Goal: Task Accomplishment & Management: Complete application form

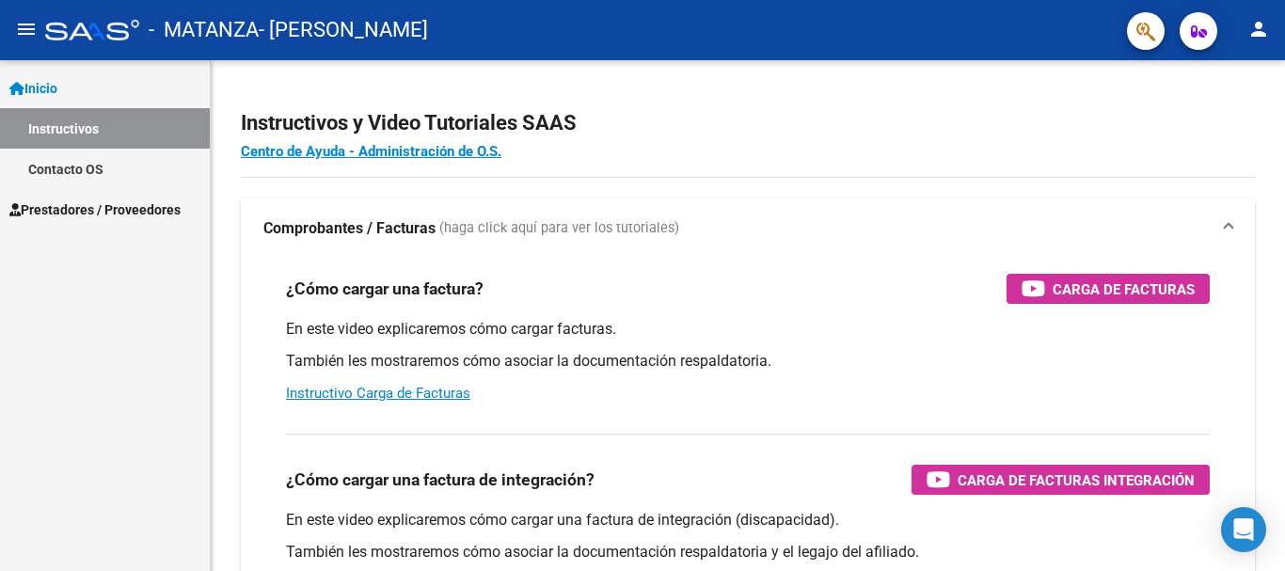
click at [75, 127] on link "Instructivos" at bounding box center [105, 128] width 210 height 40
click at [57, 88] on span "Inicio" at bounding box center [33, 88] width 48 height 21
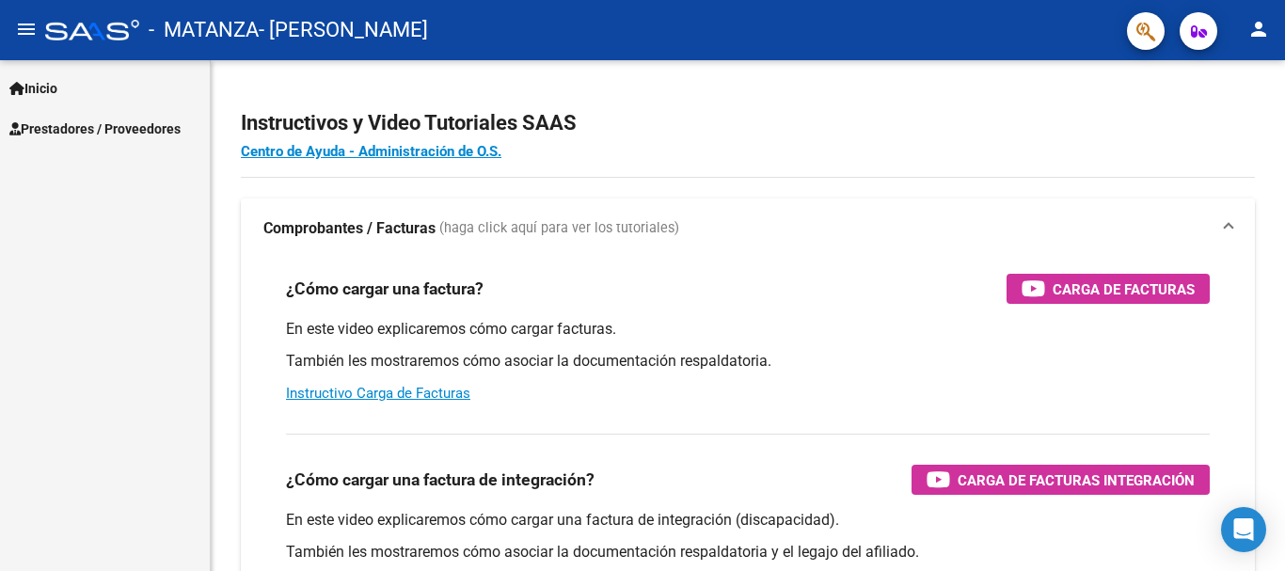
click at [74, 127] on span "Prestadores / Proveedores" at bounding box center [94, 129] width 171 height 21
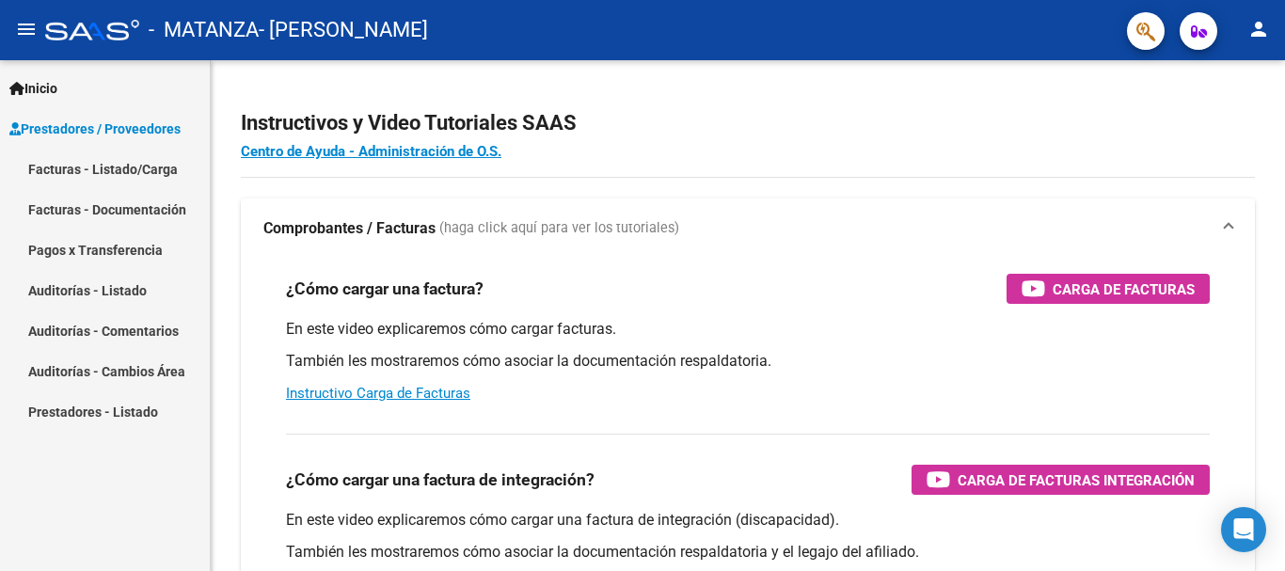
click at [85, 167] on link "Facturas - Listado/Carga" at bounding box center [105, 169] width 210 height 40
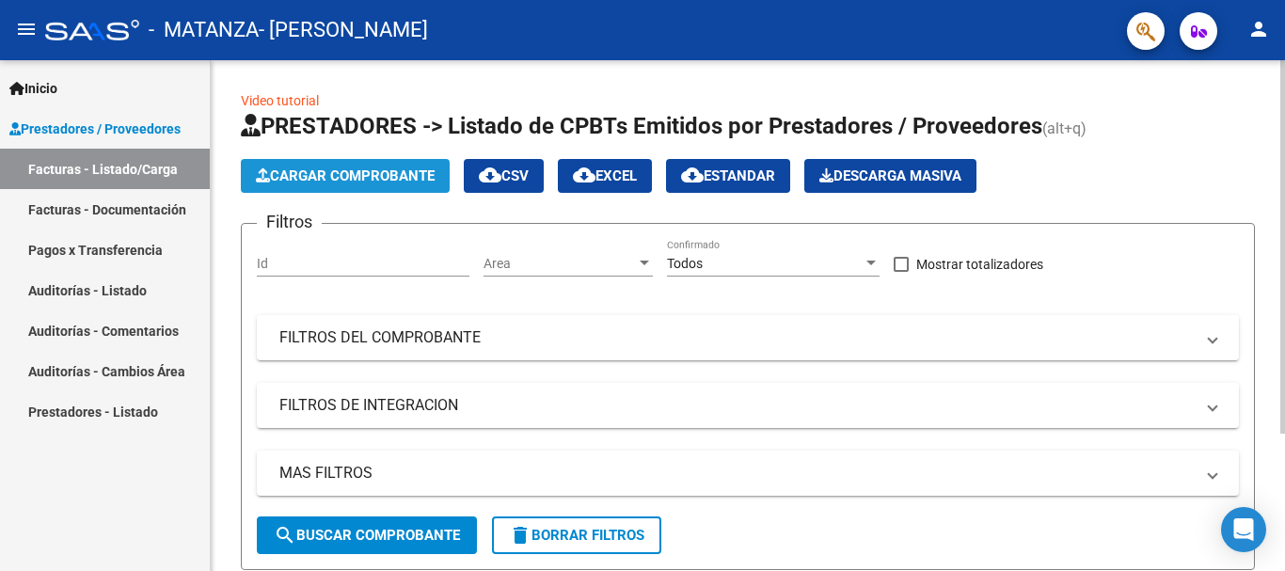
click at [359, 167] on button "Cargar Comprobante" at bounding box center [345, 176] width 209 height 34
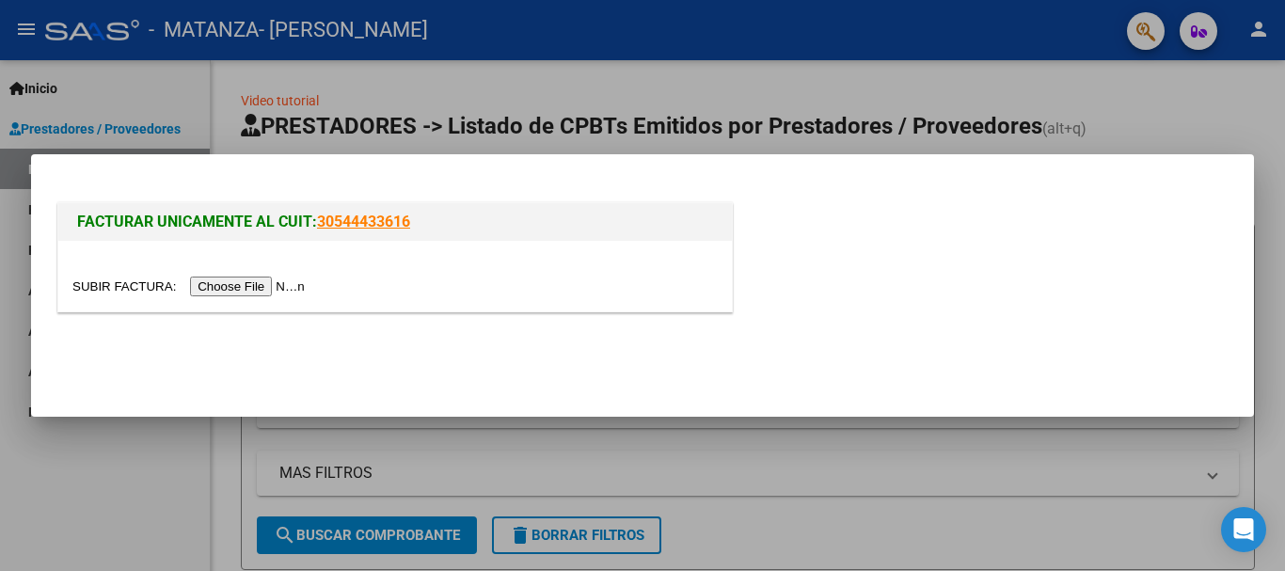
click at [270, 286] on input "file" at bounding box center [191, 287] width 238 height 20
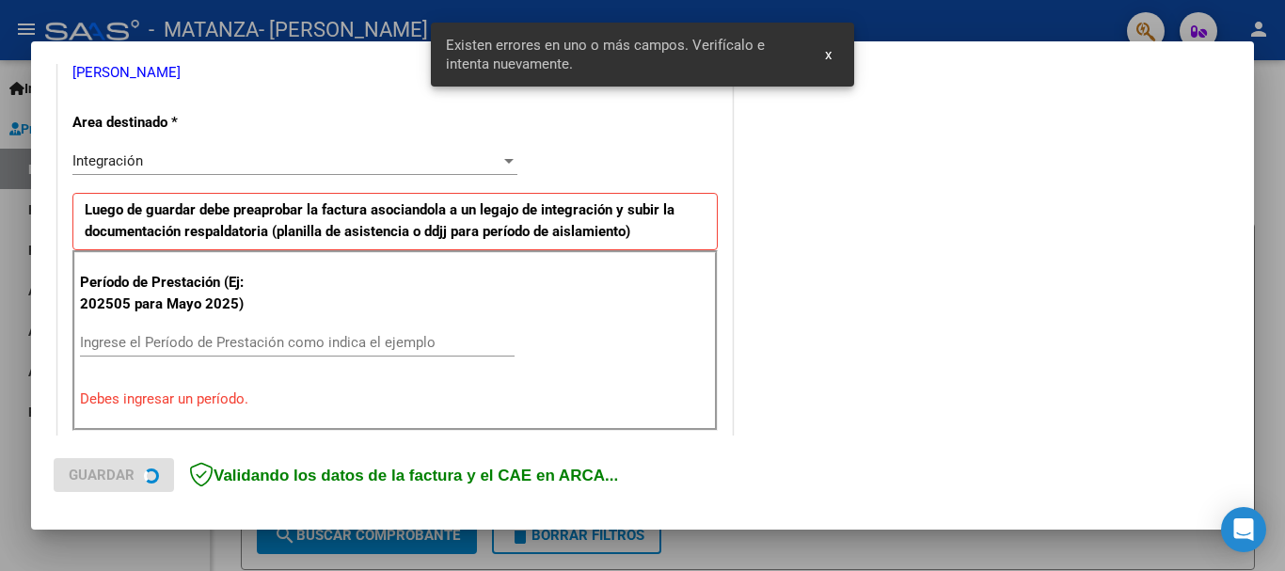
scroll to position [469, 0]
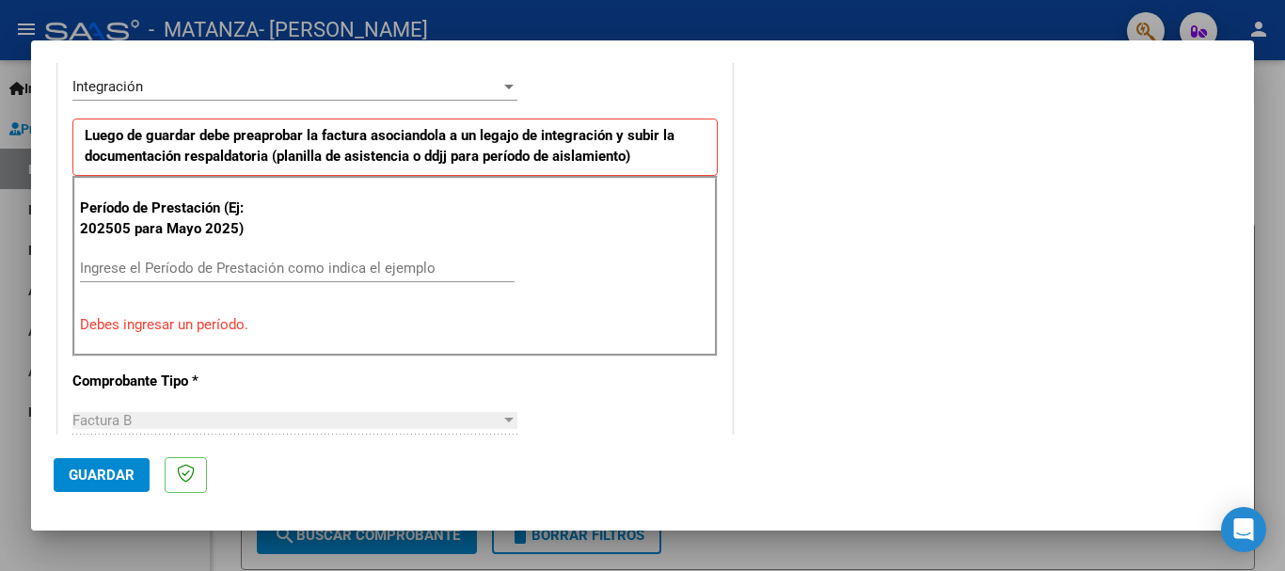
click at [138, 267] on input "Ingrese el Período de Prestación como indica el ejemplo" at bounding box center [297, 268] width 435 height 17
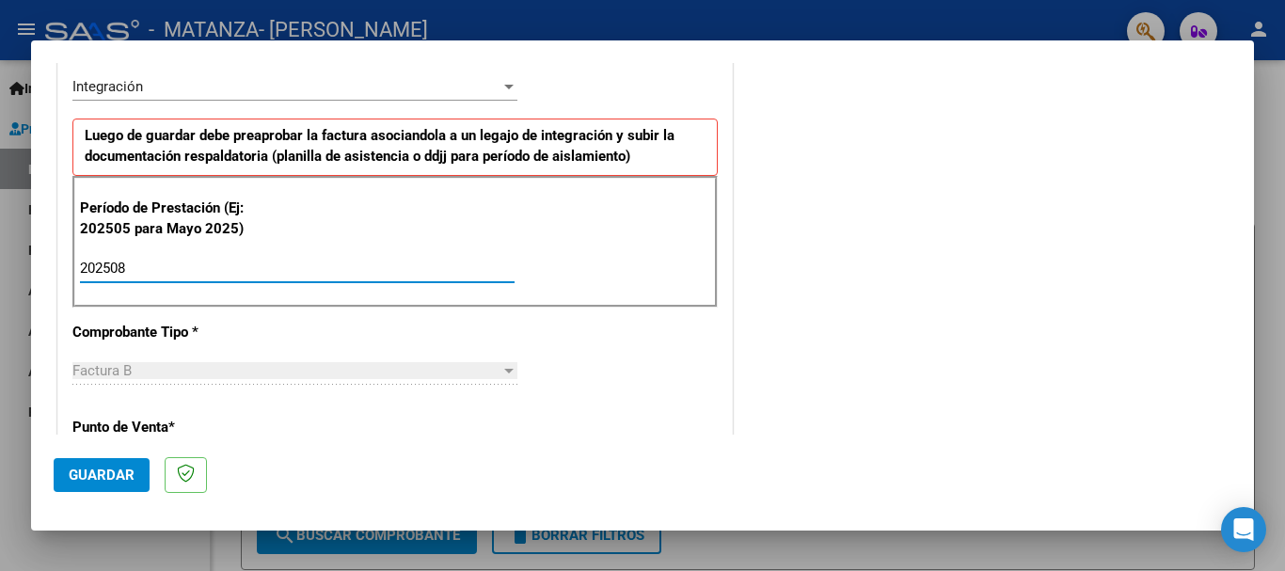
type input "202508"
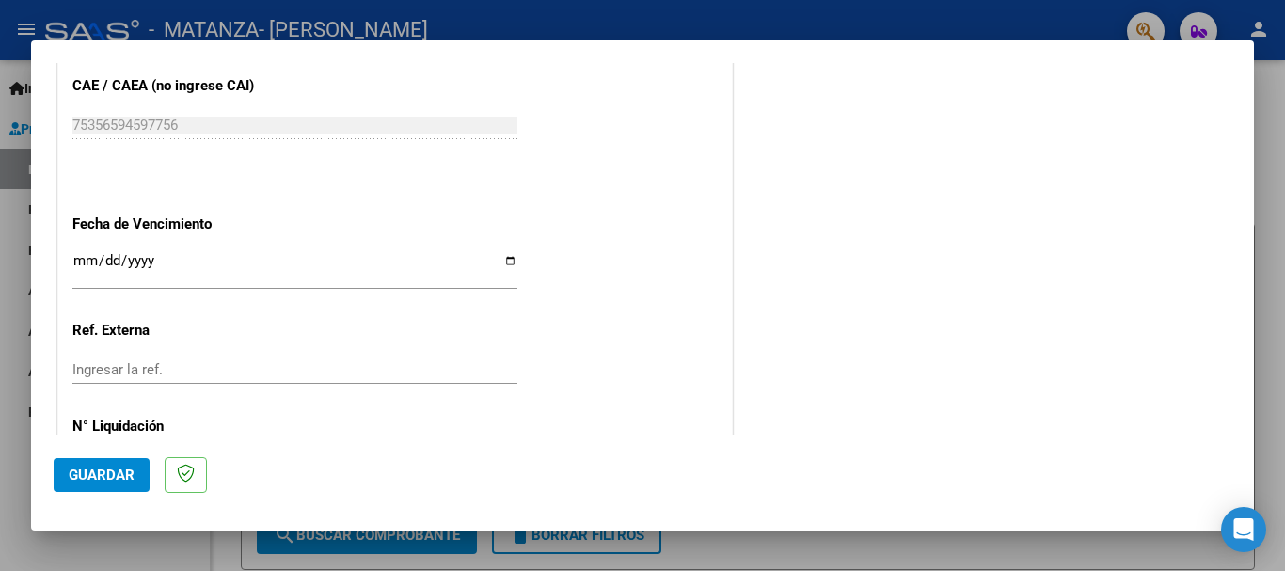
scroll to position [1222, 0]
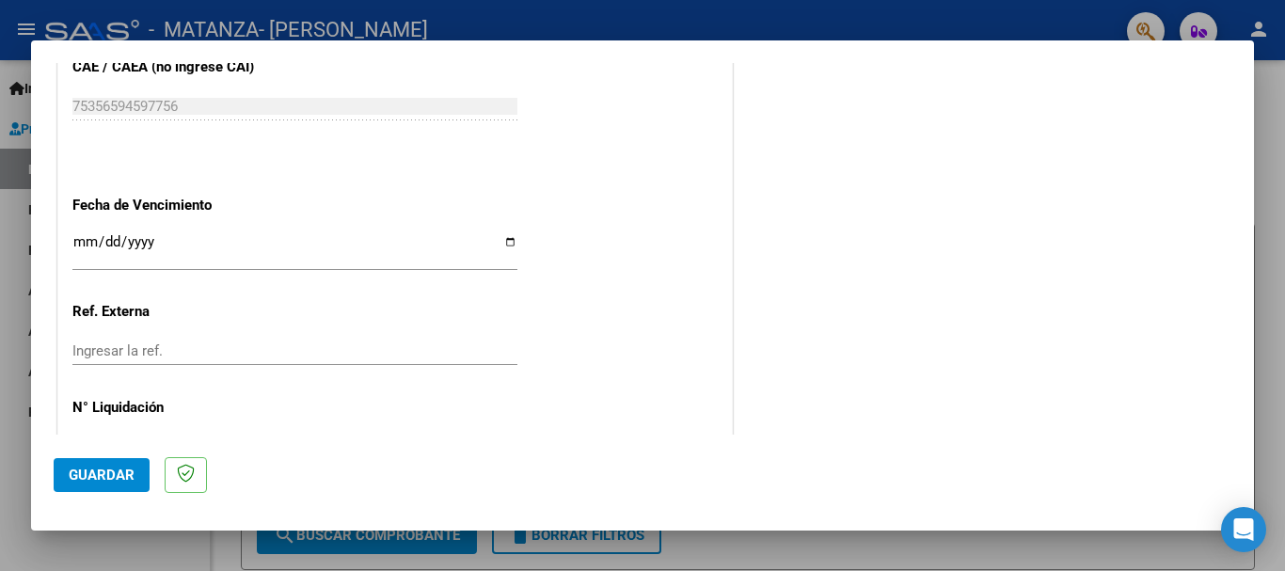
click at [86, 237] on input "Ingresar la fecha" at bounding box center [294, 249] width 445 height 30
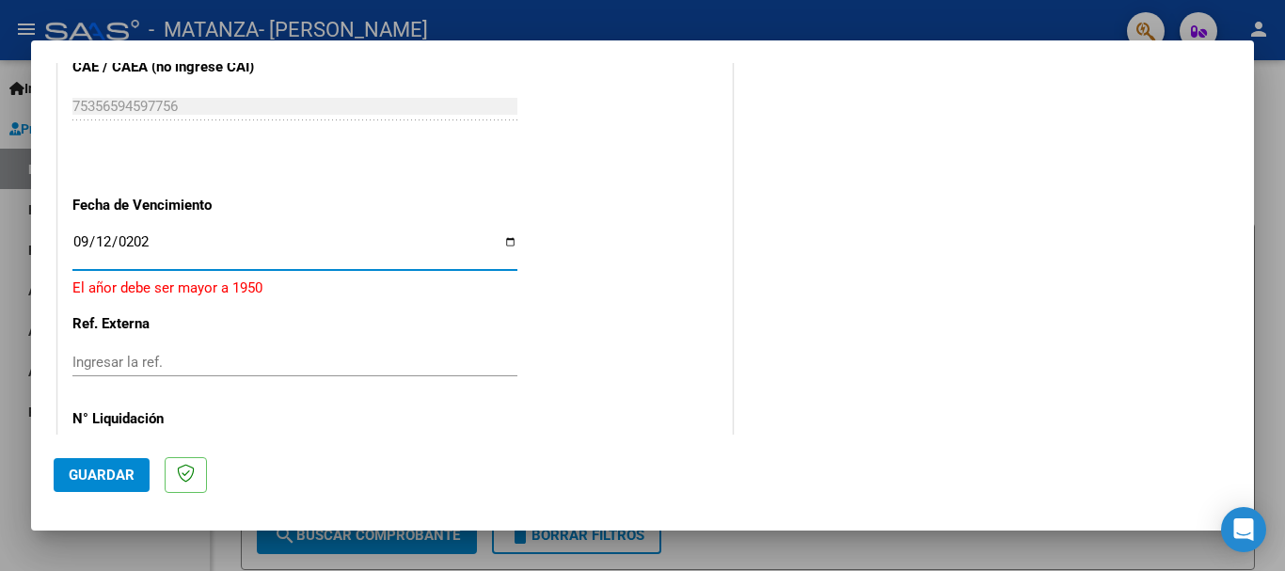
type input "[DATE]"
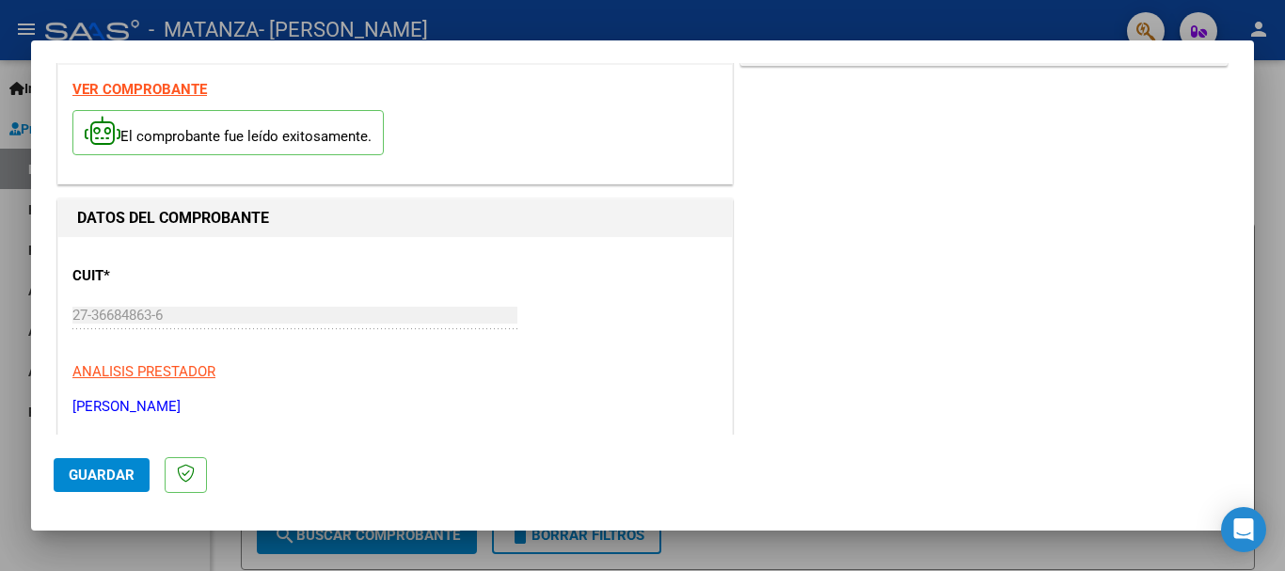
scroll to position [0, 0]
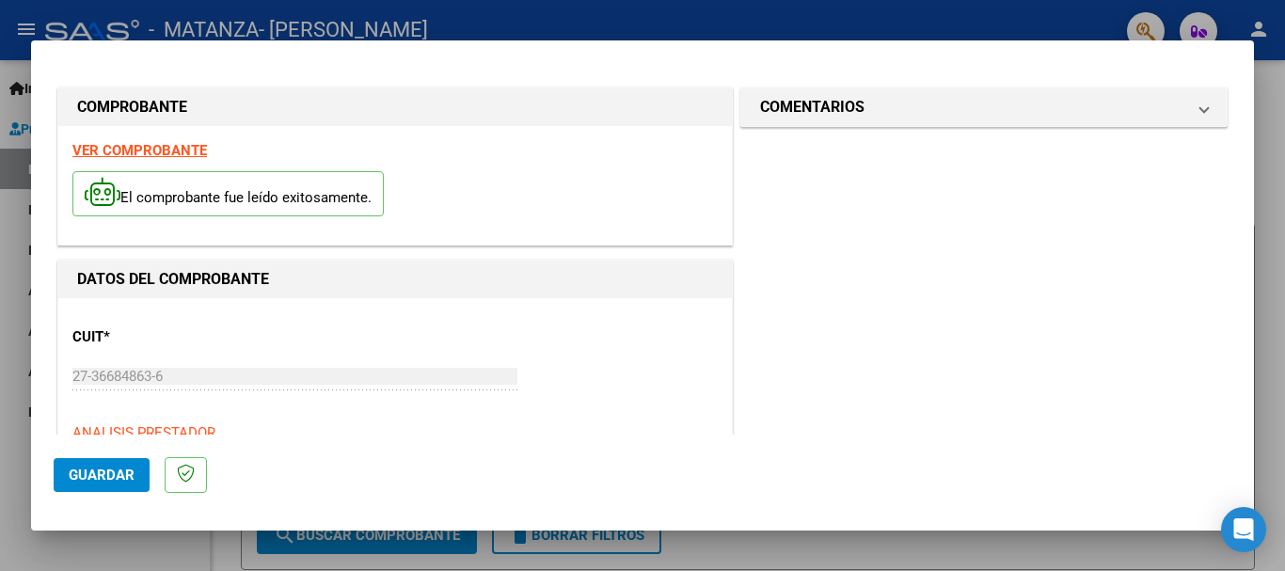
click at [135, 483] on button "Guardar" at bounding box center [102, 475] width 96 height 34
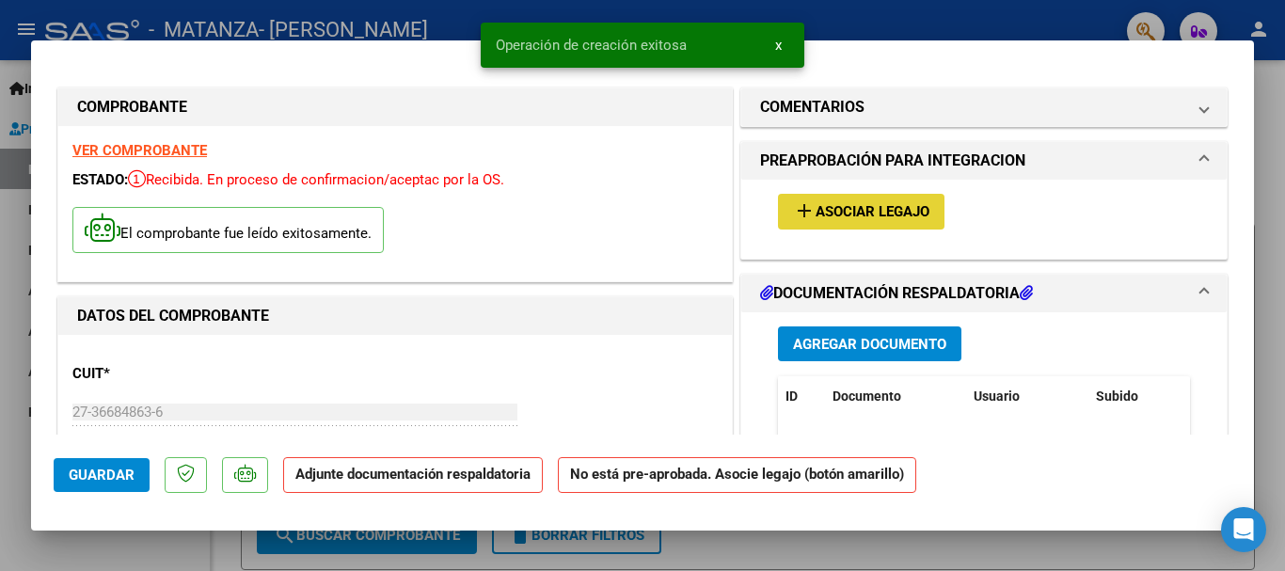
click at [845, 215] on span "Asociar Legajo" at bounding box center [873, 212] width 114 height 17
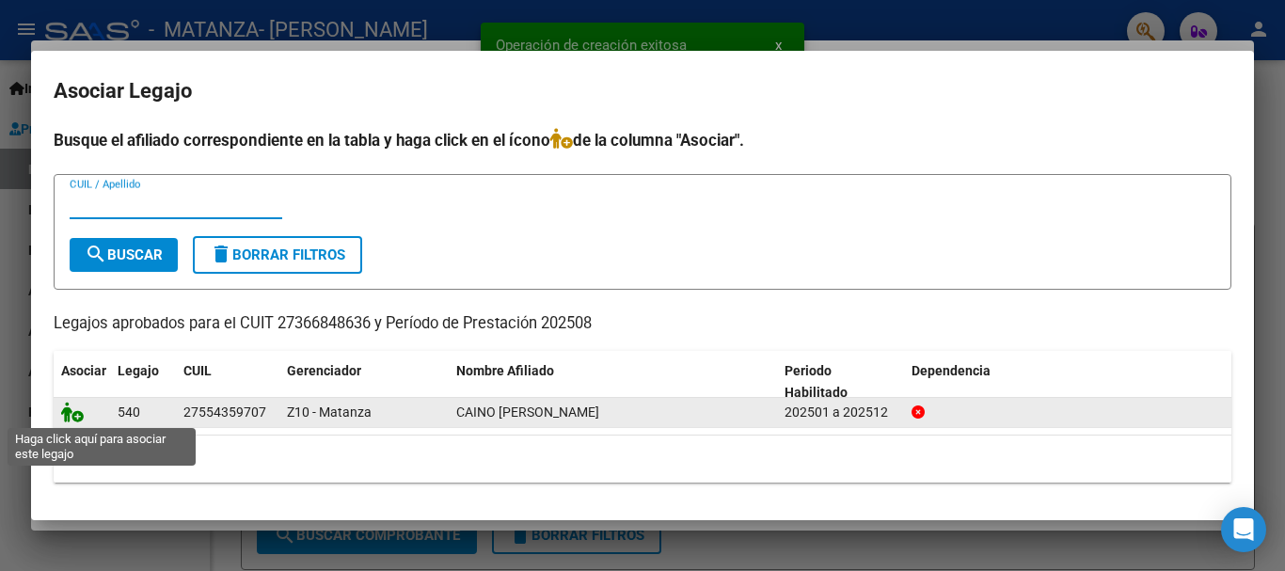
click at [79, 414] on icon at bounding box center [72, 412] width 23 height 21
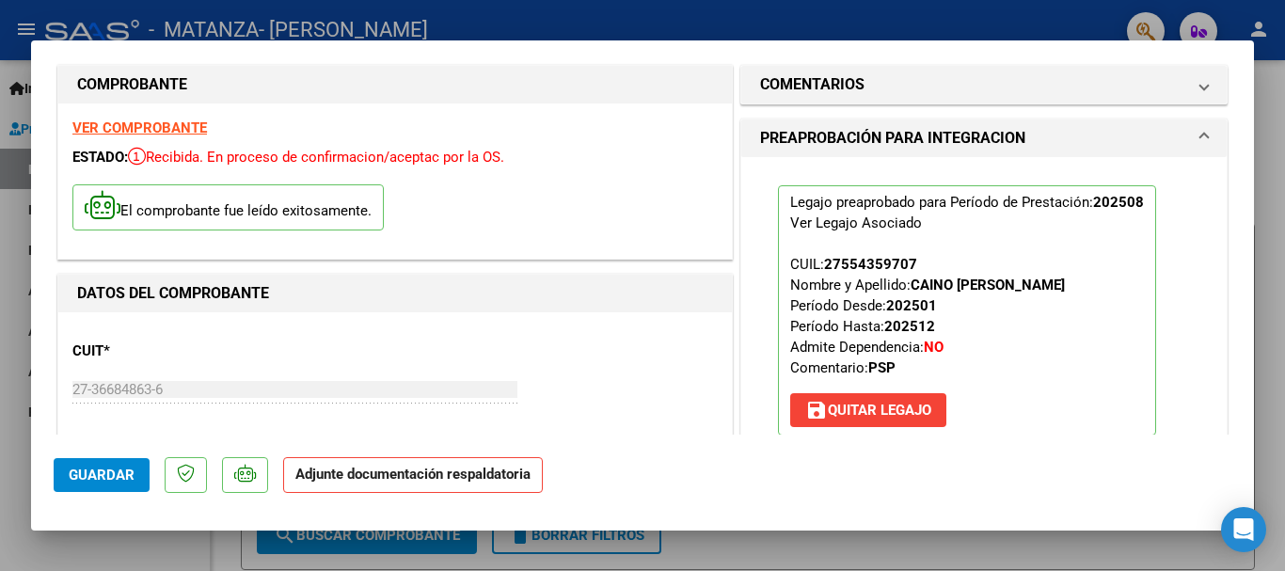
scroll to position [282, 0]
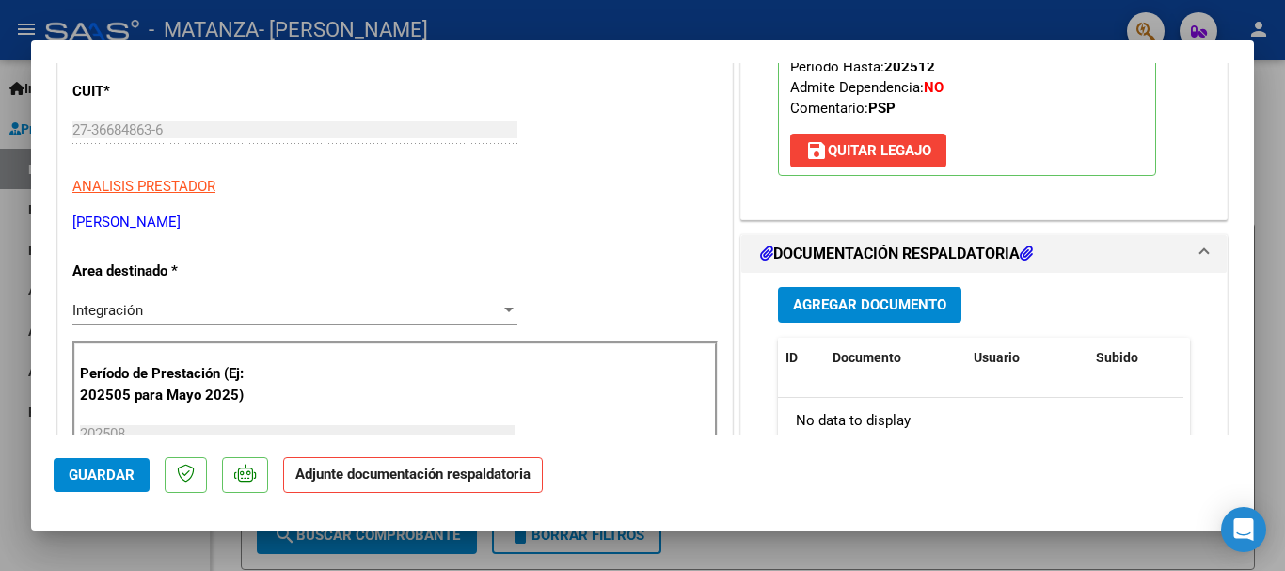
click at [898, 308] on span "Agregar Documento" at bounding box center [869, 305] width 153 height 17
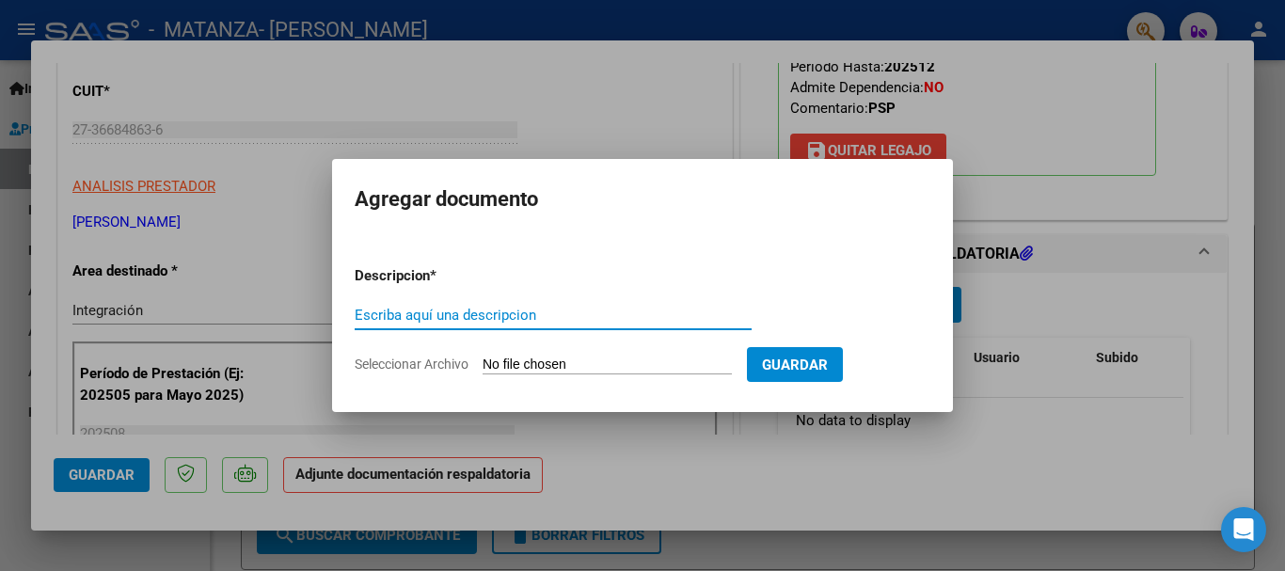
click at [437, 357] on span "Seleccionar Archivo" at bounding box center [412, 364] width 114 height 15
click at [483, 357] on input "Seleccionar Archivo" at bounding box center [607, 366] width 249 height 18
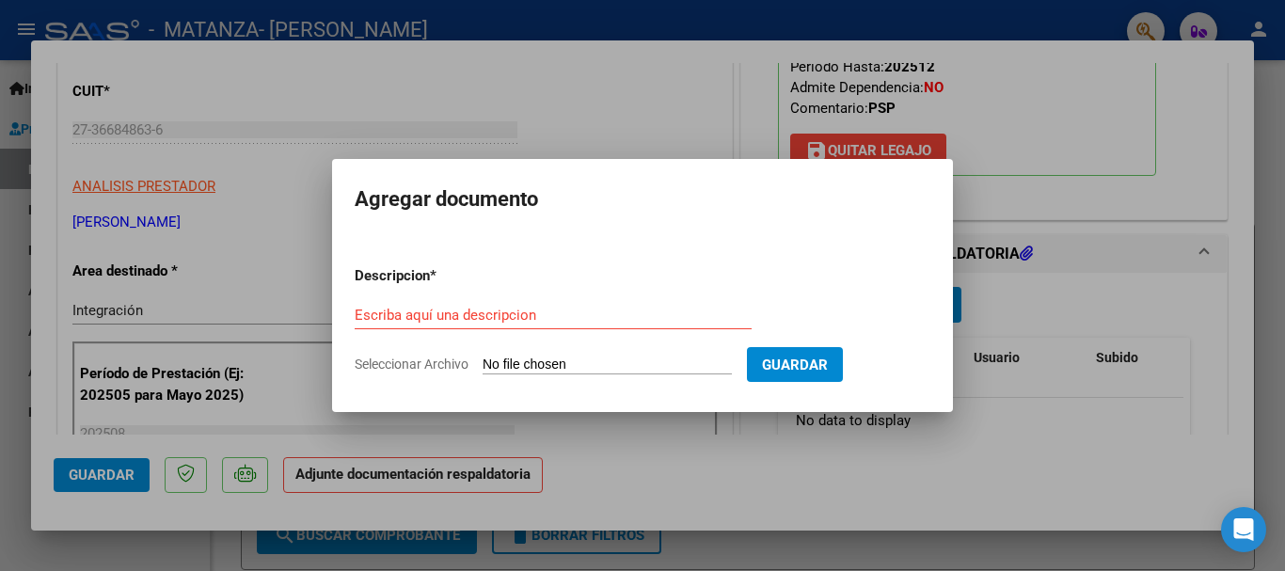
type input "C:\fakepath\CamScanner [DATE] 15.30.pdf"
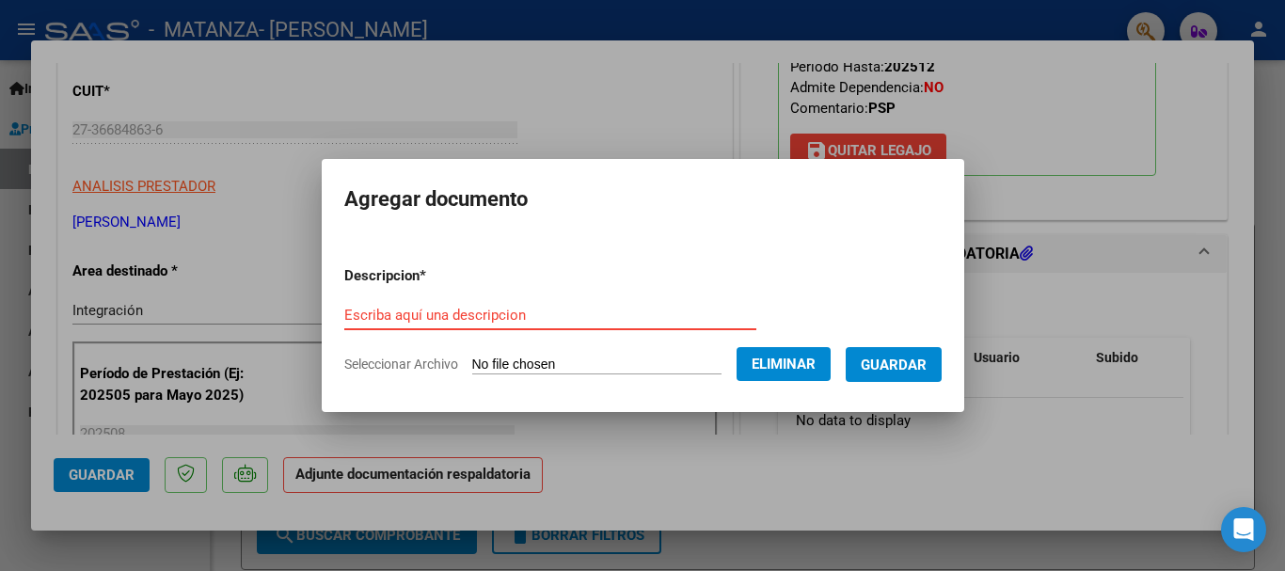
click at [585, 314] on input "Escriba aquí una descripcion" at bounding box center [550, 315] width 412 height 17
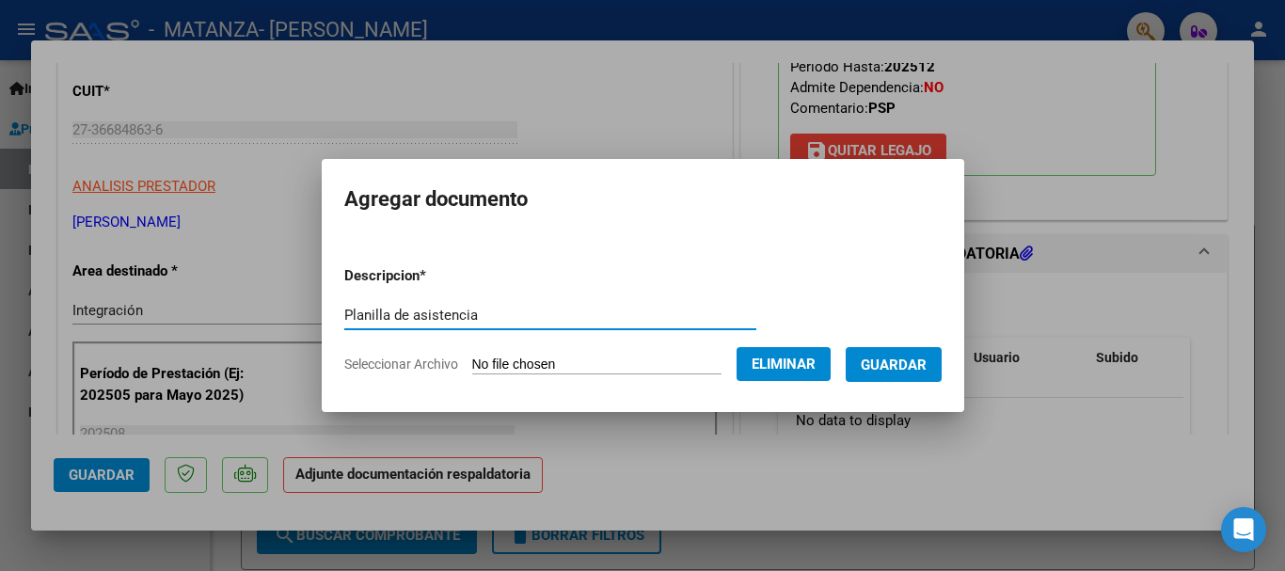
type input "Planilla de asistencia"
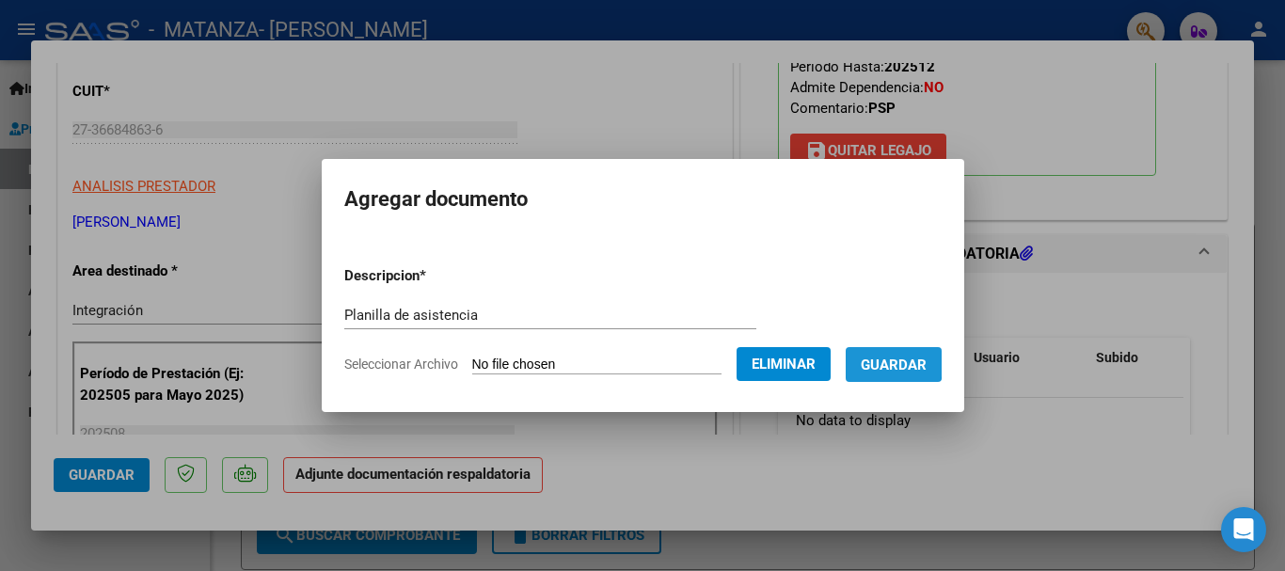
click at [885, 356] on span "Guardar" at bounding box center [894, 364] width 66 height 17
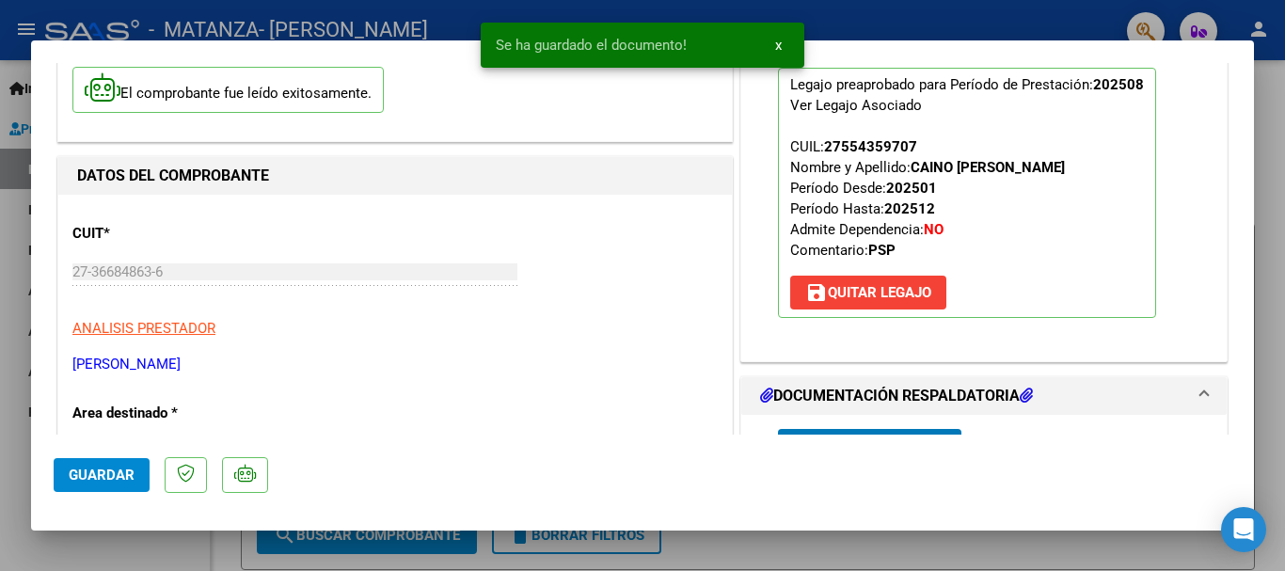
scroll to position [0, 0]
